Goal: Information Seeking & Learning: Find specific fact

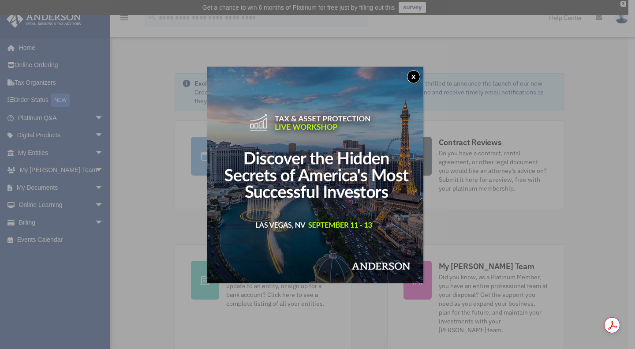
click at [416, 78] on button "x" at bounding box center [413, 76] width 13 height 13
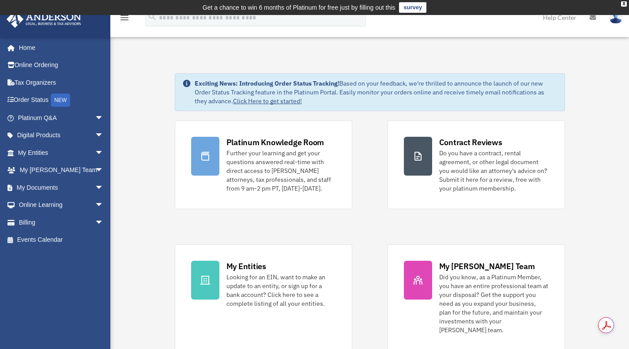
click at [75, 152] on link "My Entities arrow_drop_down" at bounding box center [61, 153] width 111 height 18
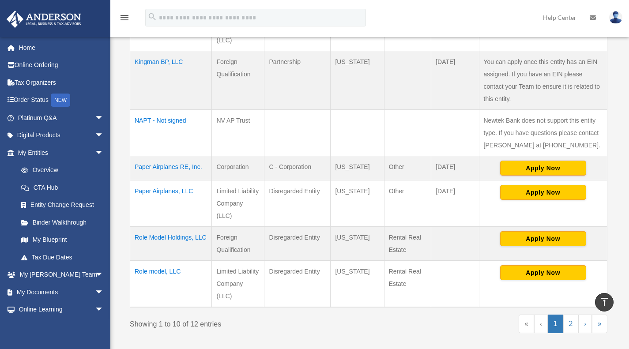
scroll to position [387, 0]
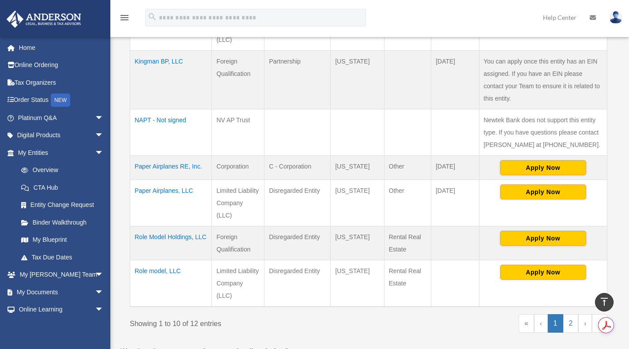
click at [158, 270] on td "Role model, LLC" at bounding box center [171, 283] width 82 height 47
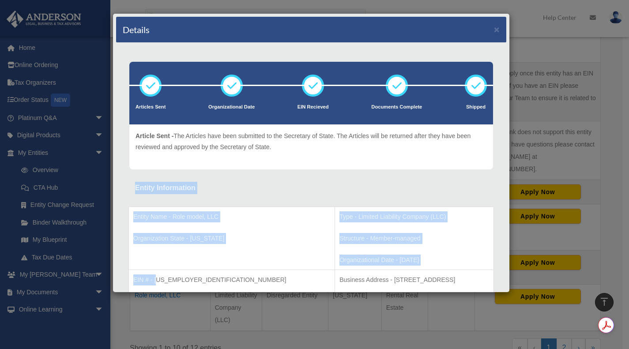
drag, startPoint x: 158, startPoint y: 270, endPoint x: 350, endPoint y: 149, distance: 227.1
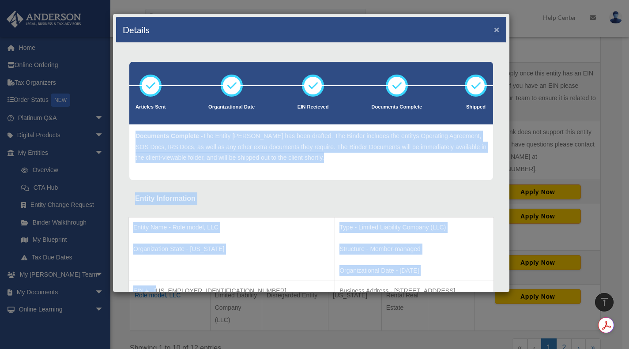
click at [494, 28] on button "×" at bounding box center [497, 29] width 6 height 9
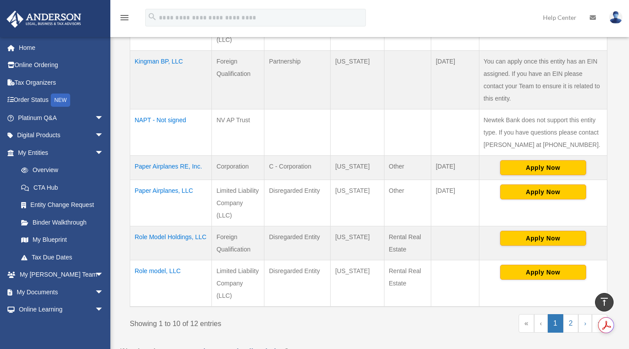
click at [179, 236] on td "Role Model Holdings, LLC" at bounding box center [171, 243] width 82 height 34
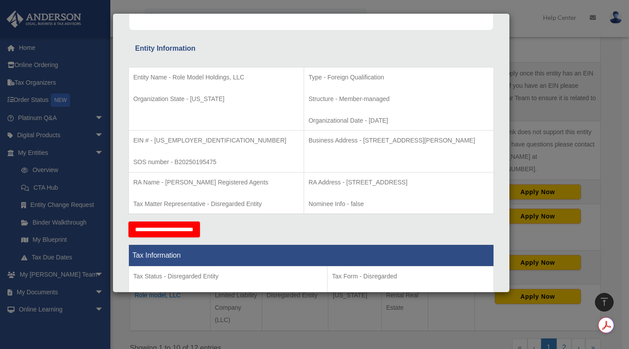
scroll to position [145, 0]
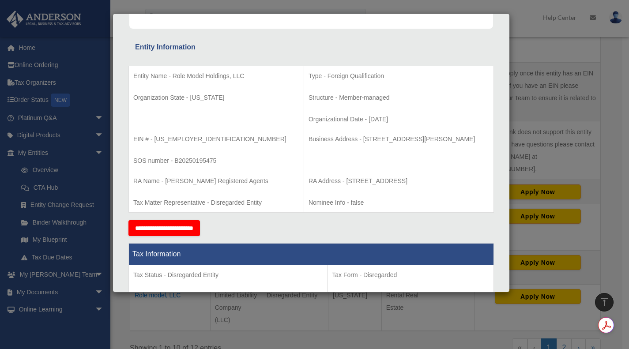
click at [539, 44] on div "Details × Articles Sent Organizational Date" at bounding box center [314, 174] width 629 height 349
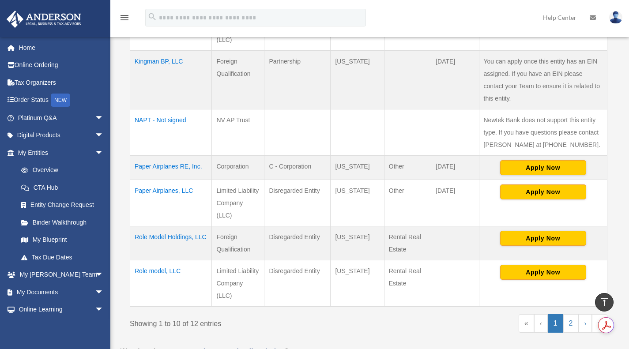
click at [153, 268] on td "Role model, LLC" at bounding box center [171, 283] width 82 height 47
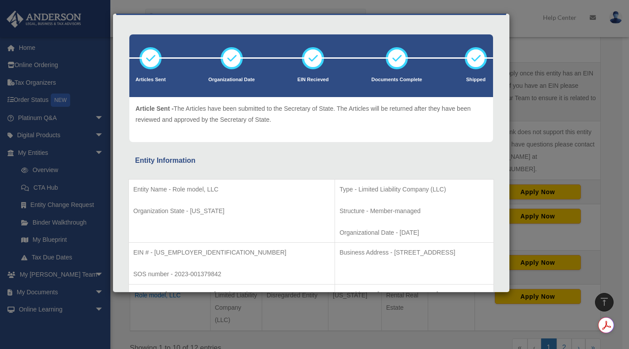
scroll to position [35, 0]
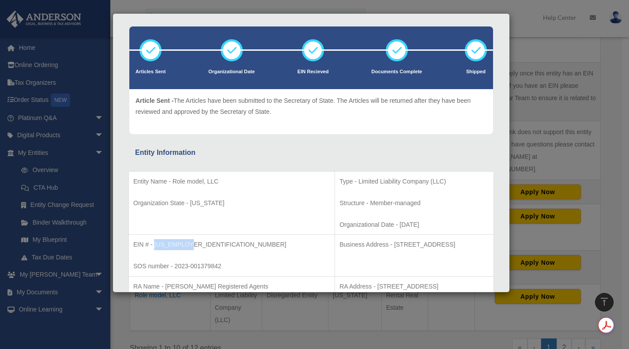
drag, startPoint x: 188, startPoint y: 244, endPoint x: 156, endPoint y: 245, distance: 32.6
click at [156, 245] on p "EIN # - 99-0437582" at bounding box center [231, 244] width 197 height 11
copy p "99-0437582"
